Goal: Task Accomplishment & Management: Manage account settings

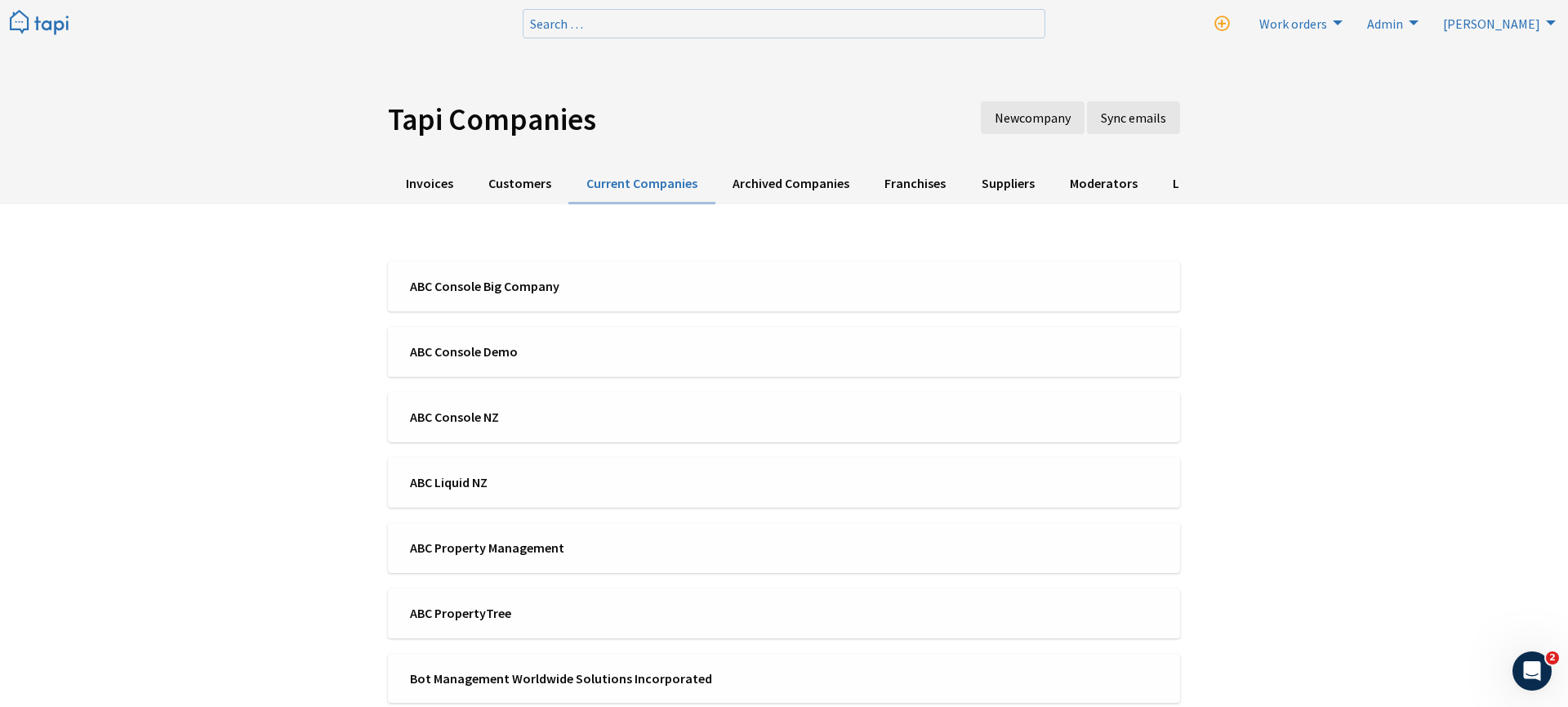
click at [51, 23] on img at bounding box center [40, 24] width 59 height 27
click at [846, 276] on div "ABC Console Big Company" at bounding box center [785, 285] width 776 height 18
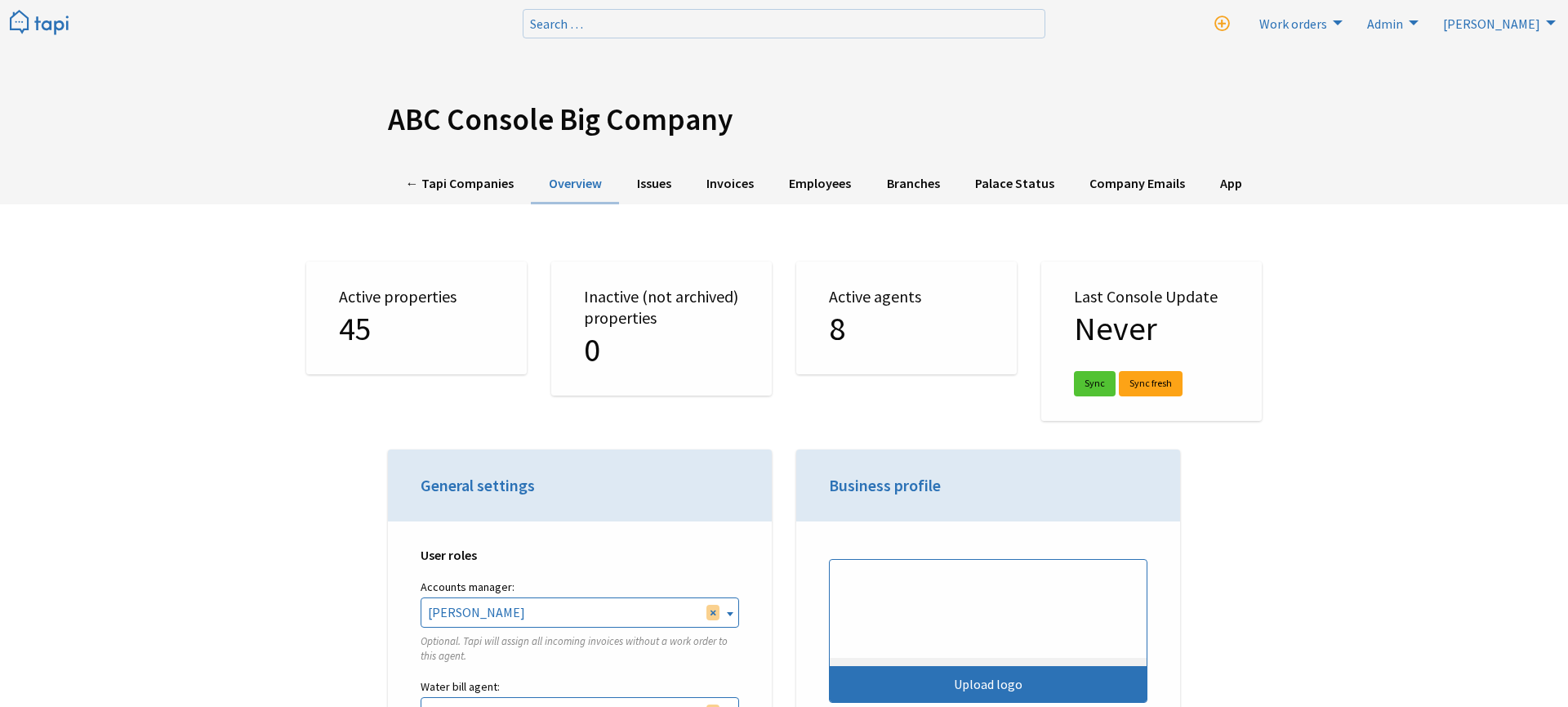
select select "TAPI"
click at [838, 188] on link "Employees" at bounding box center [820, 183] width 97 height 40
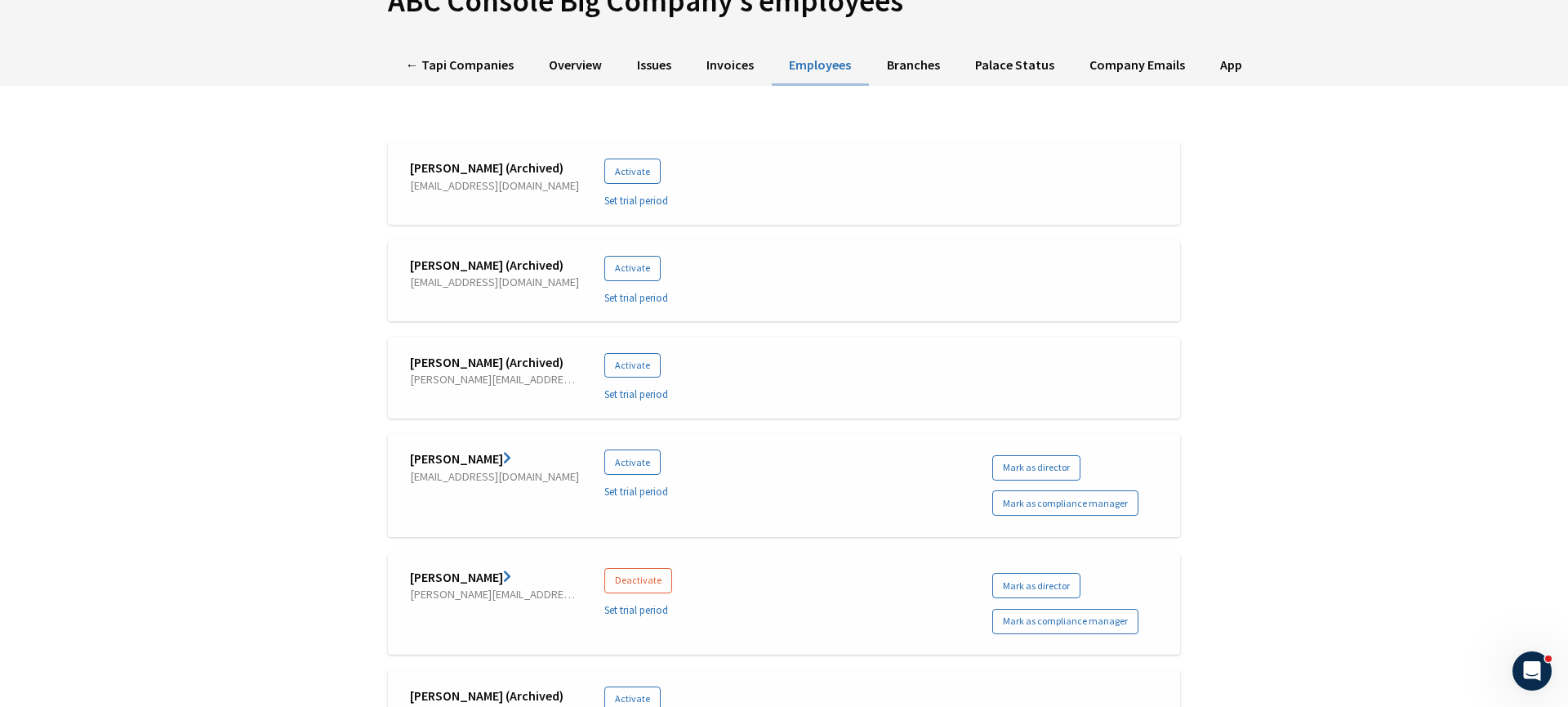
scroll to position [311, 0]
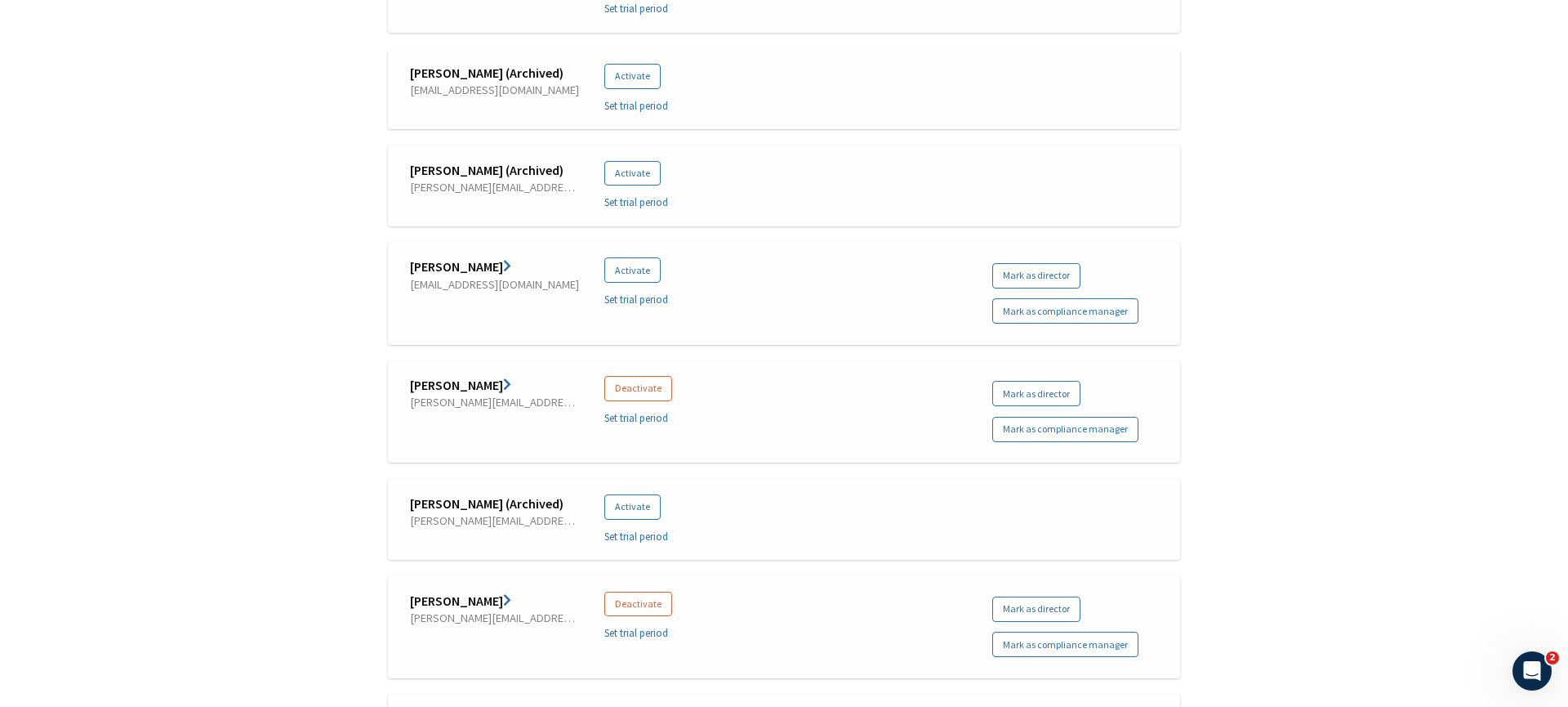
click at [454, 388] on link "[PERSON_NAME]" at bounding box center [461, 384] width 101 height 16
